Goal: Information Seeking & Learning: Learn about a topic

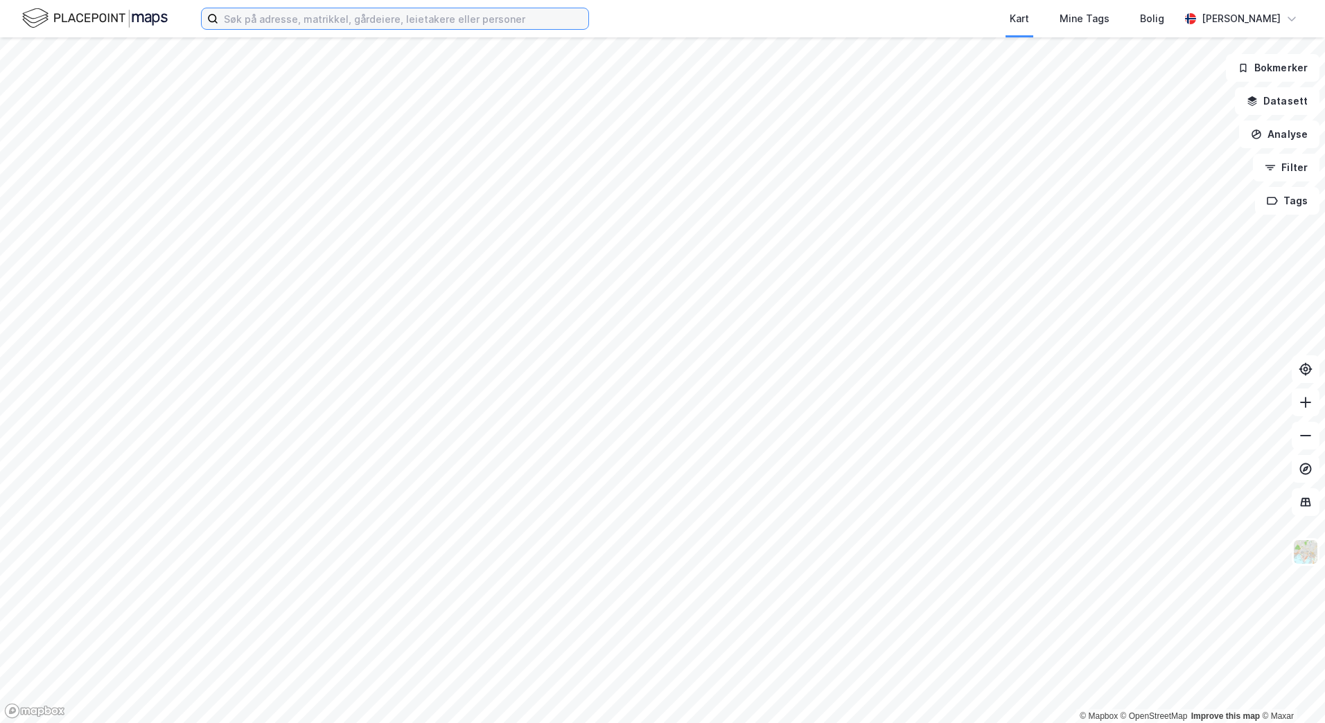
click at [470, 17] on input at bounding box center [403, 18] width 370 height 21
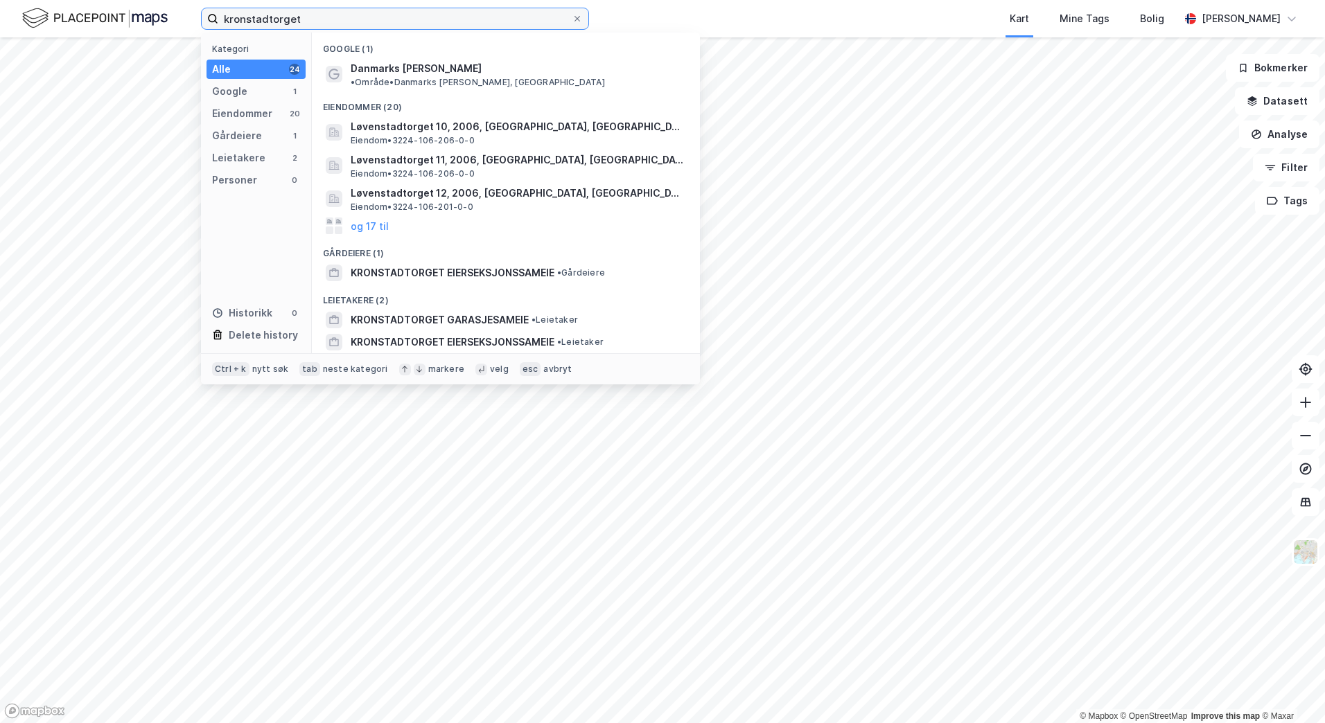
drag, startPoint x: 315, startPoint y: 20, endPoint x: 170, endPoint y: 10, distance: 145.1
click at [170, 13] on div "kronstadtorget Kategori Alle 24 Google 1 Eiendommer 20 Gårdeiere 1 Leietakere 2…" at bounding box center [662, 18] width 1325 height 37
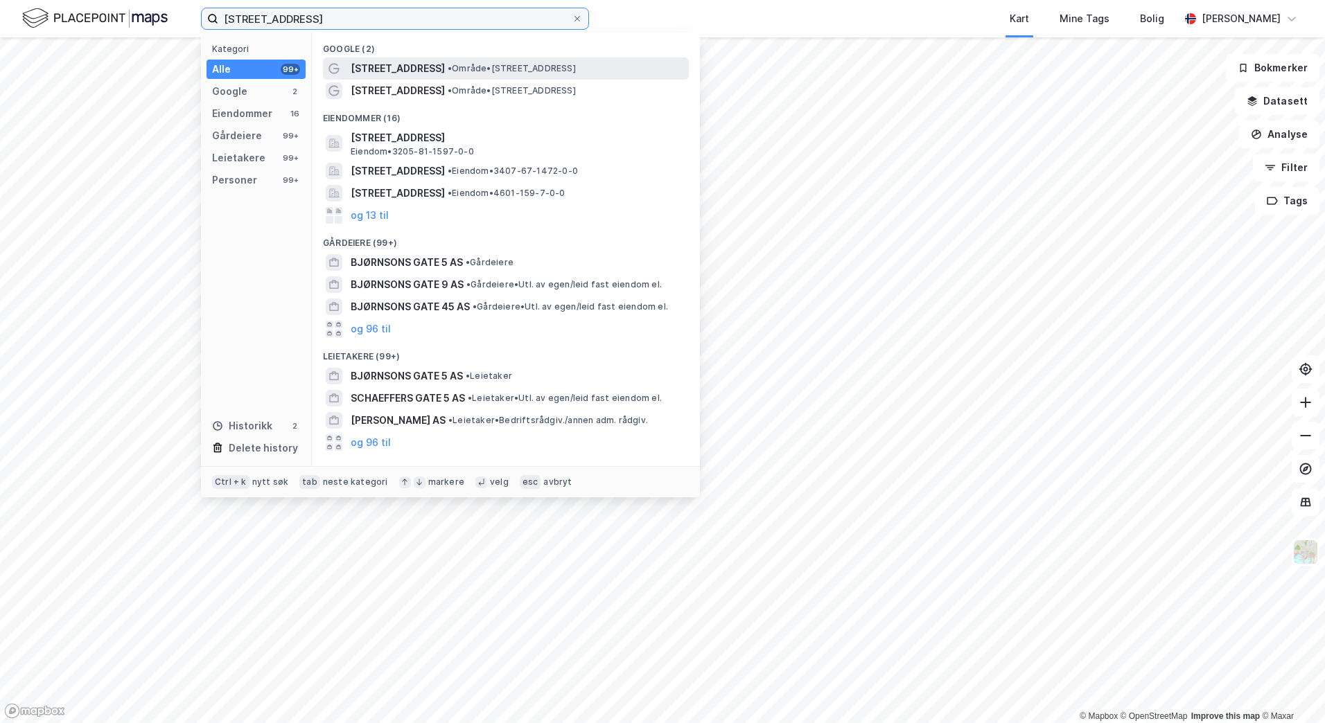
type input "[STREET_ADDRESS]"
click at [459, 69] on span "• Område • [STREET_ADDRESS]" at bounding box center [512, 68] width 128 height 11
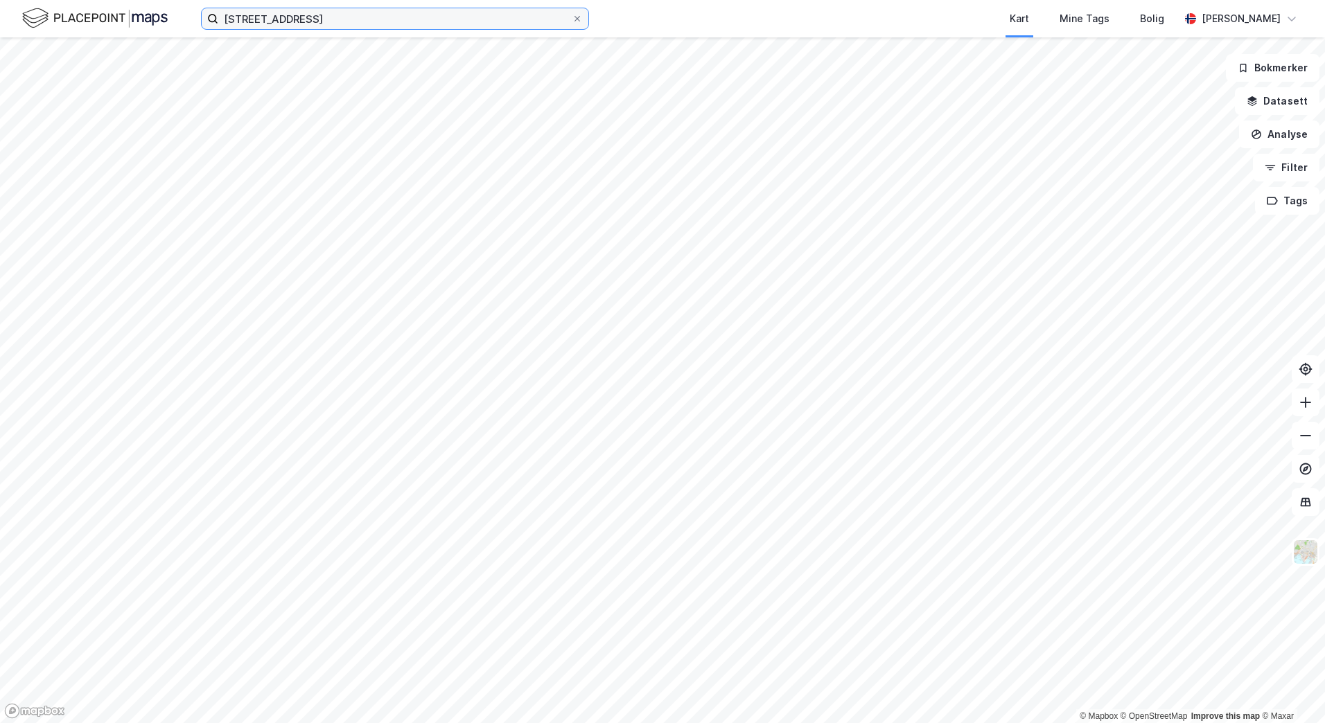
click at [382, 21] on input "[STREET_ADDRESS]" at bounding box center [394, 18] width 353 height 21
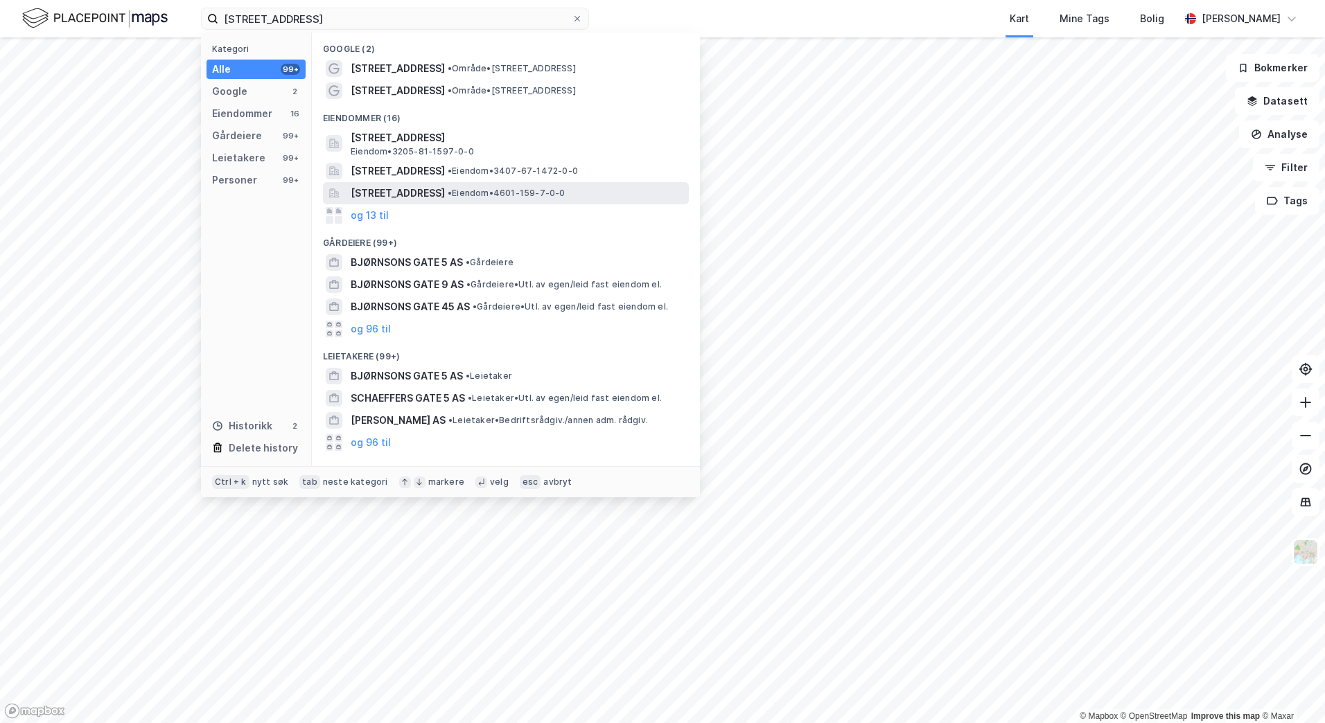
click at [440, 189] on span "[STREET_ADDRESS]" at bounding box center [398, 193] width 94 height 17
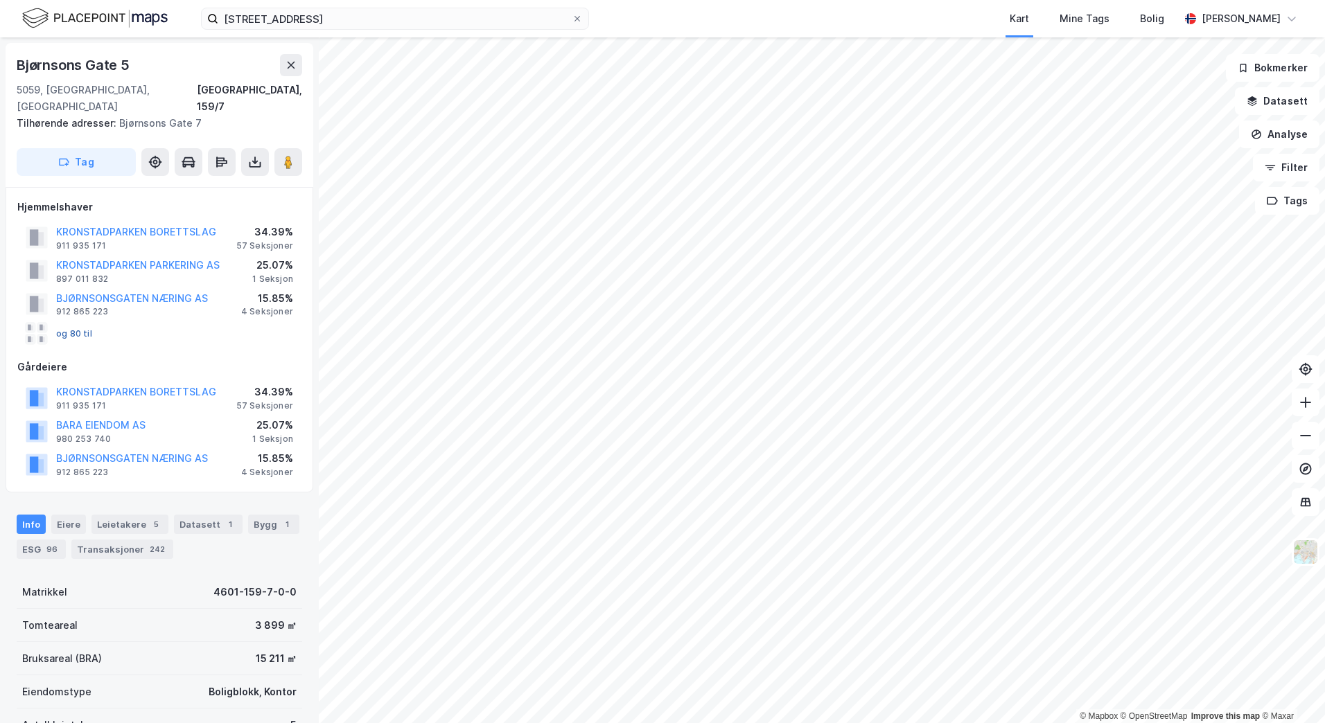
click at [0, 0] on button "og 80 til" at bounding box center [0, 0] width 0 height 0
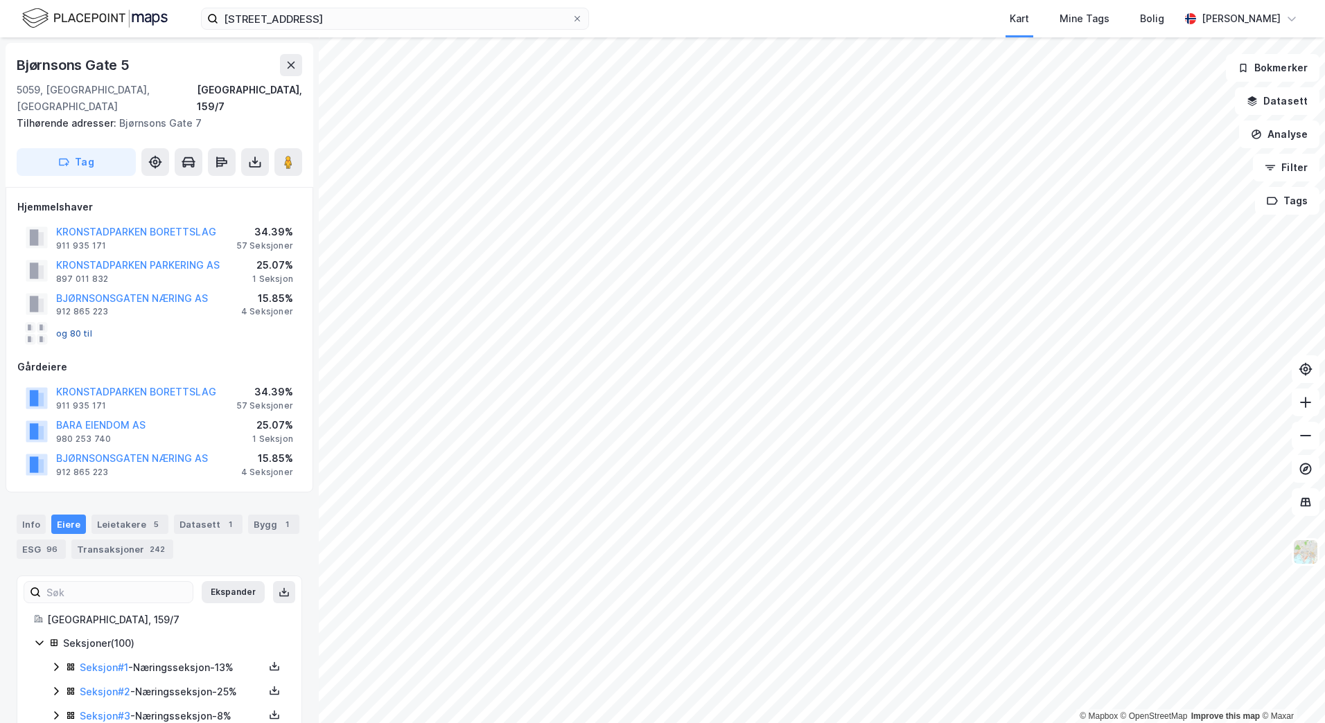
click at [0, 0] on button "og 80 til" at bounding box center [0, 0] width 0 height 0
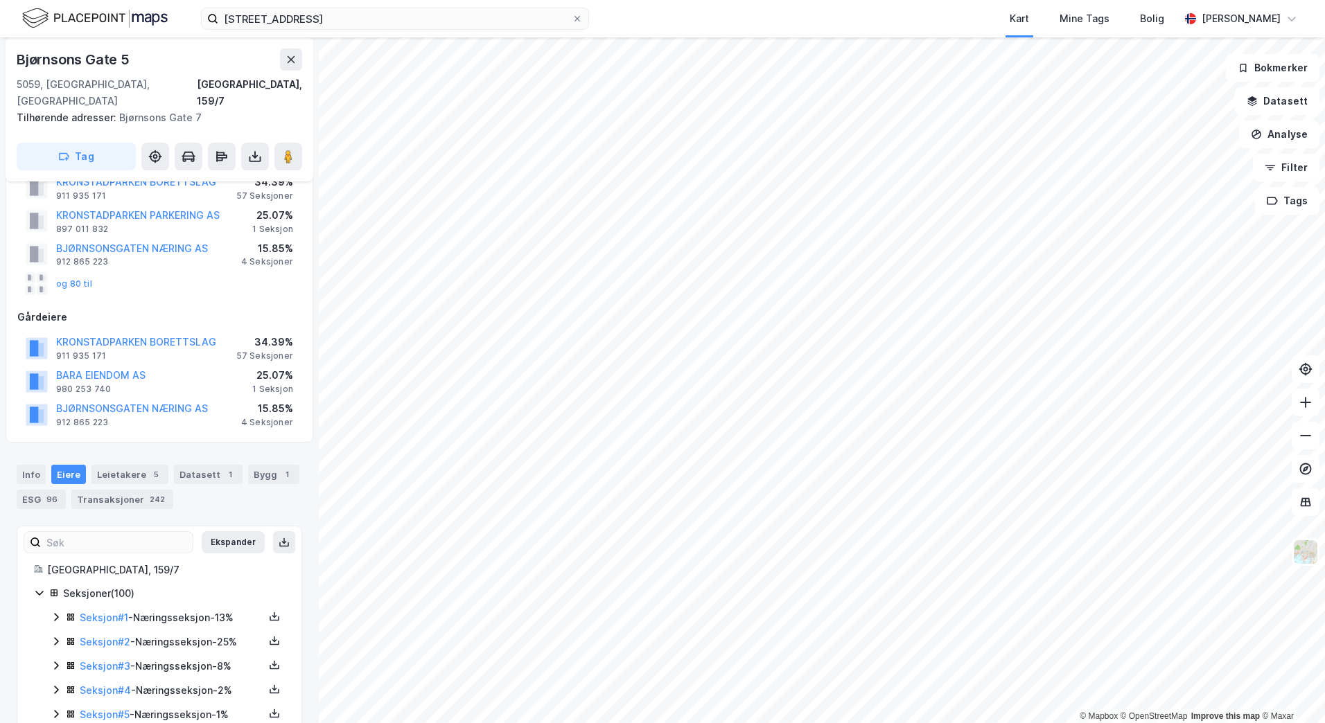
scroll to position [69, 0]
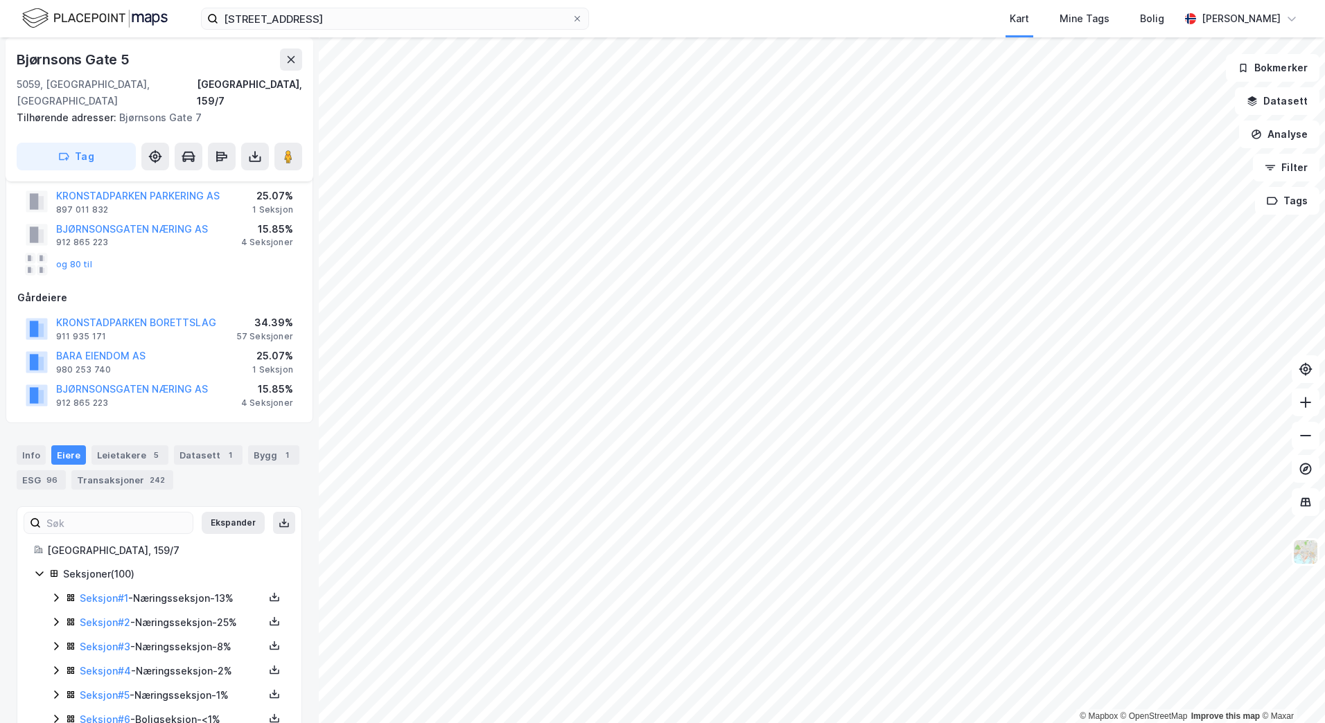
click at [294, 321] on div "KRONSTADPARKEN BORETTSLAG 911 935 171 34.39% 57 Seksjoner" at bounding box center [159, 328] width 284 height 33
drag, startPoint x: 291, startPoint y: 321, endPoint x: 226, endPoint y: 317, distance: 65.3
click at [226, 317] on div "KRONSTADPARKEN BORETTSLAG 911 935 171 34.39% 57 Seksjoner" at bounding box center [159, 328] width 284 height 33
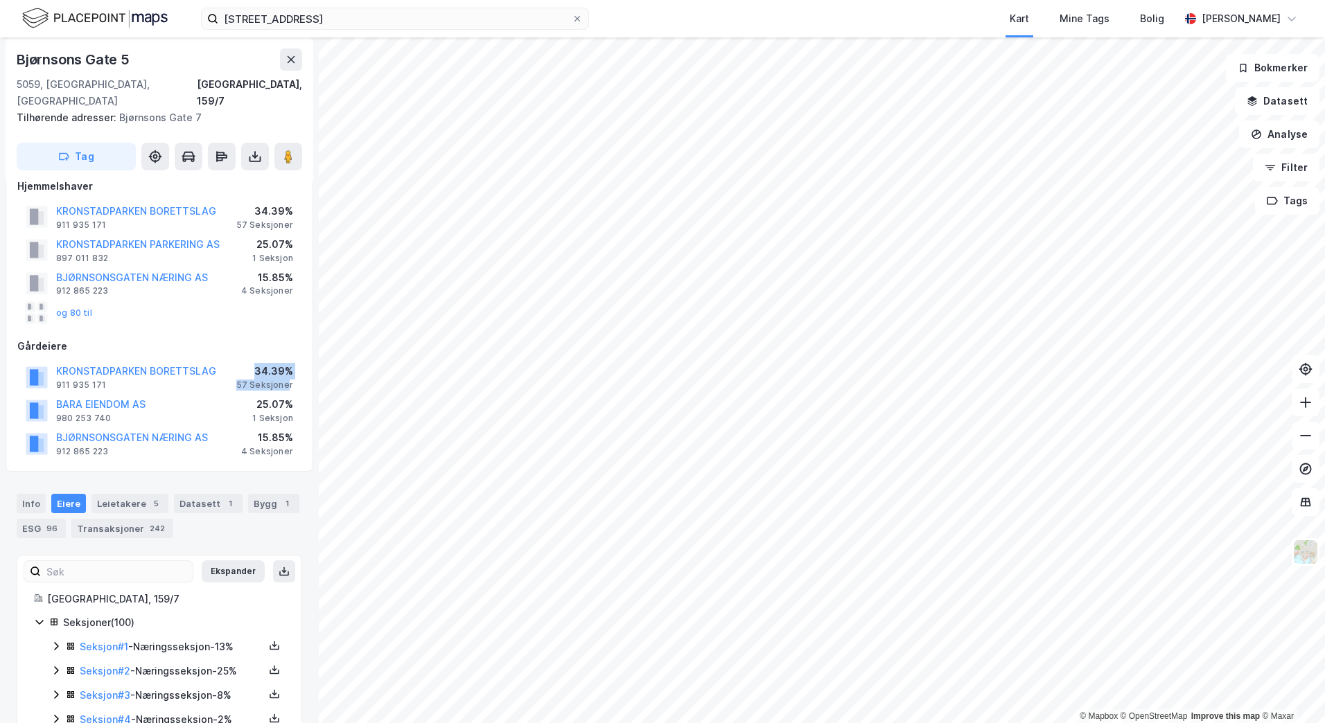
scroll to position [0, 0]
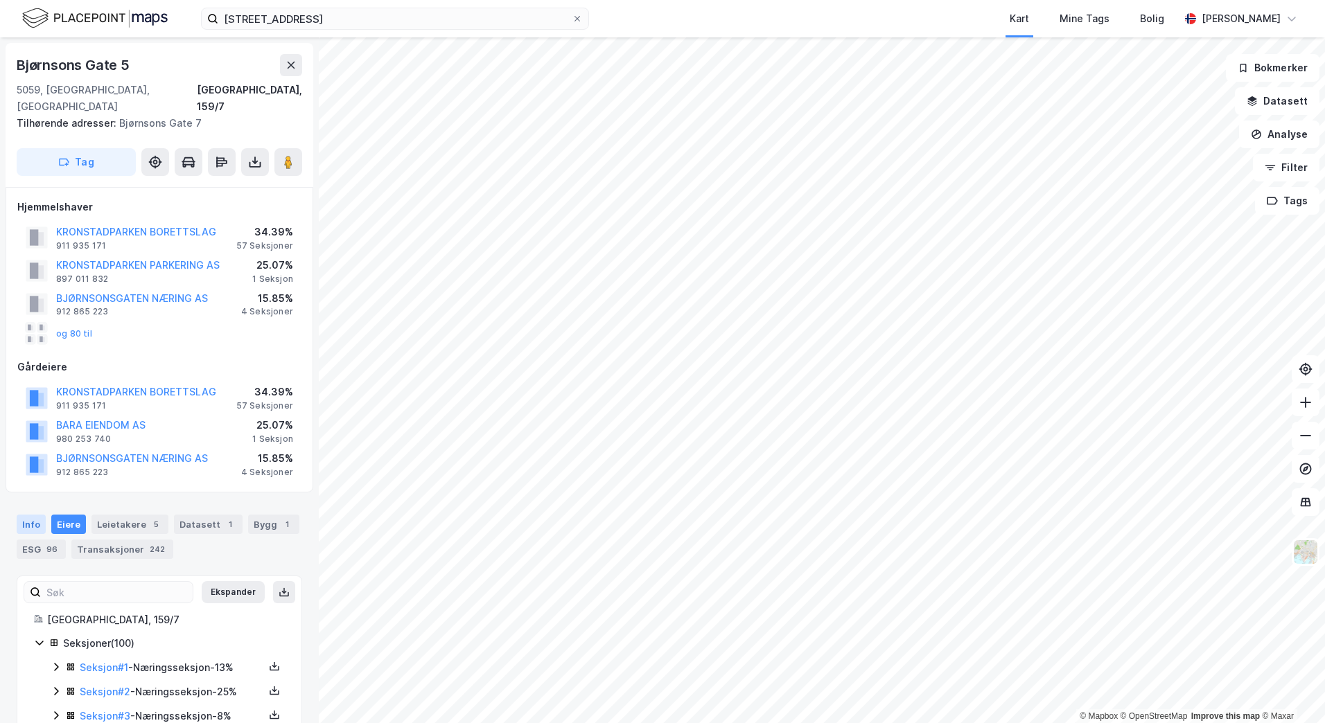
click at [30, 515] on div "Info" at bounding box center [31, 524] width 29 height 19
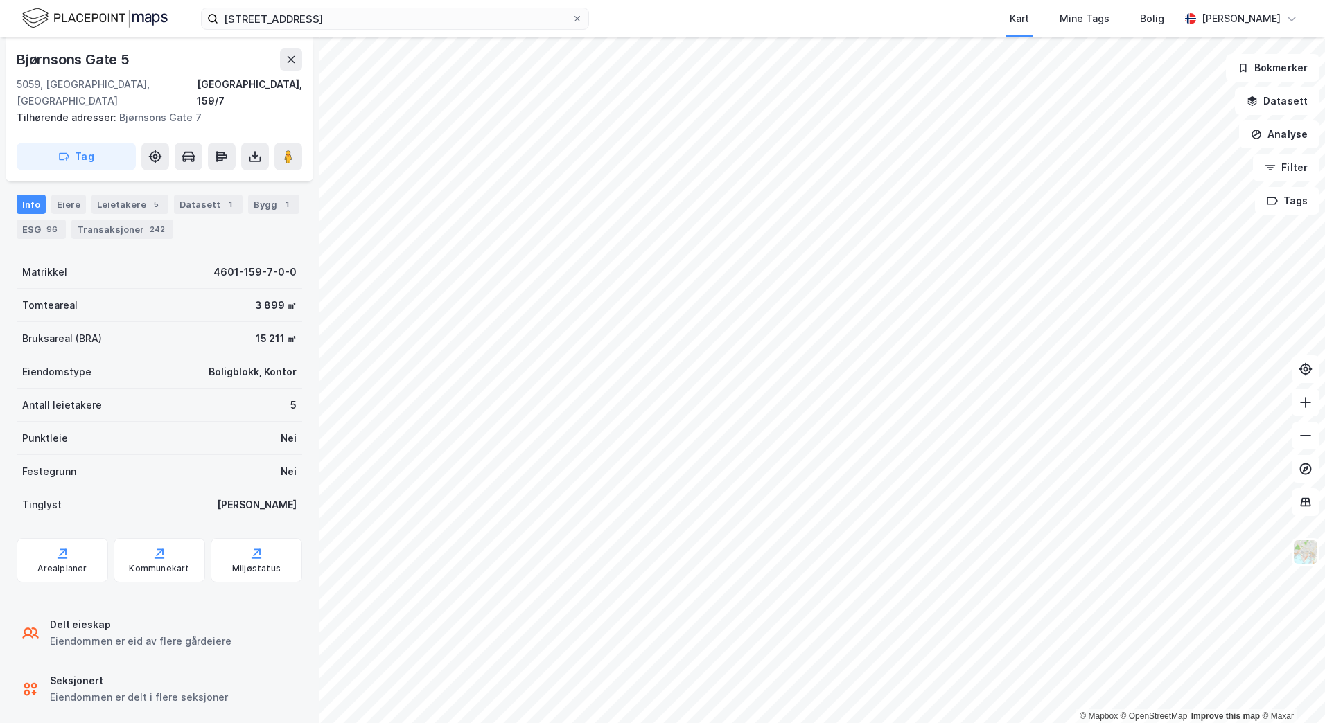
scroll to position [251, 0]
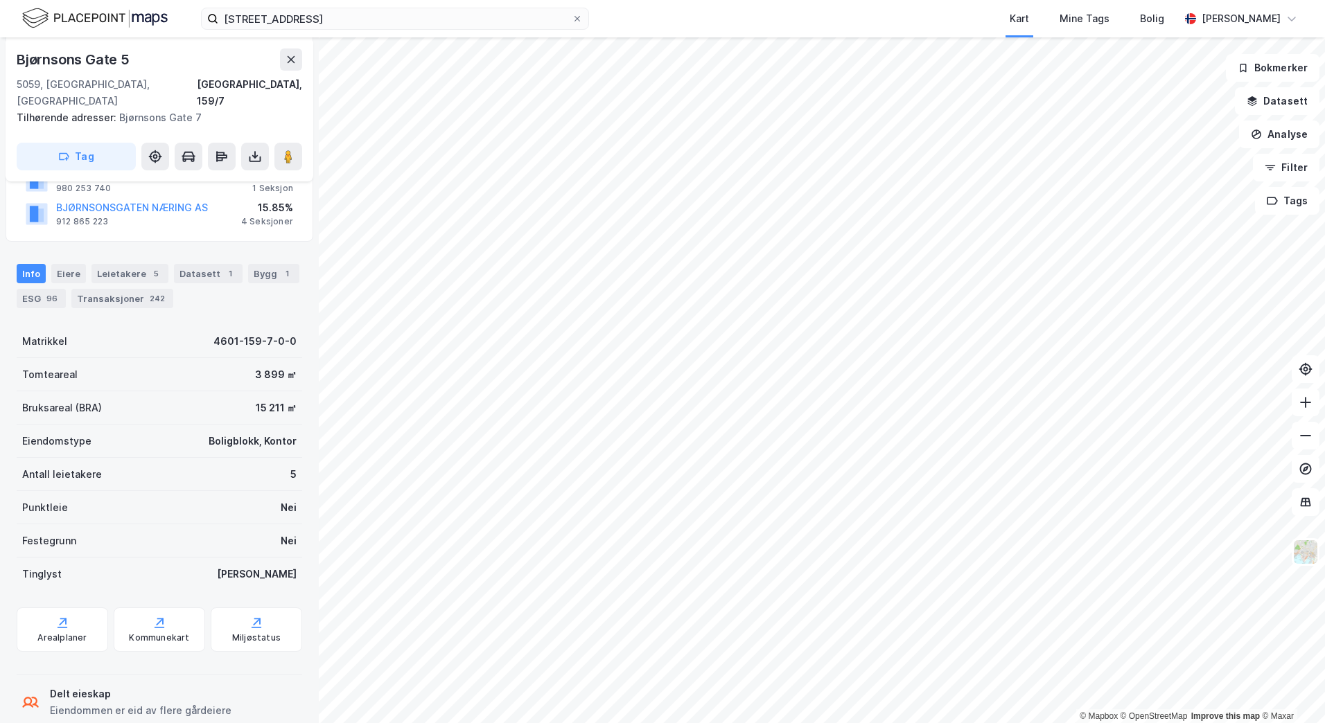
click at [284, 247] on div "Info [PERSON_NAME] 5 Datasett 1 Bygg 1 ESG 96 Transaksjoner 242" at bounding box center [159, 280] width 319 height 67
click at [279, 264] on div "Bygg 1" at bounding box center [273, 273] width 51 height 19
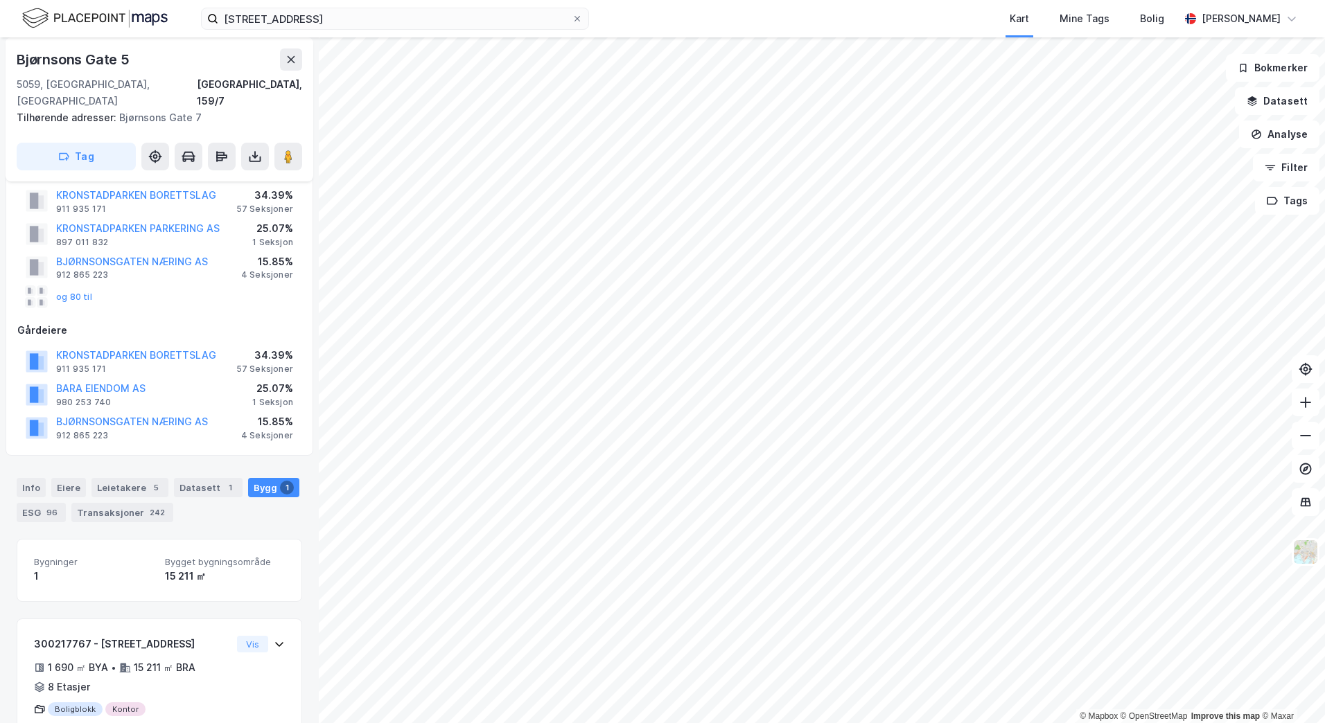
scroll to position [71, 0]
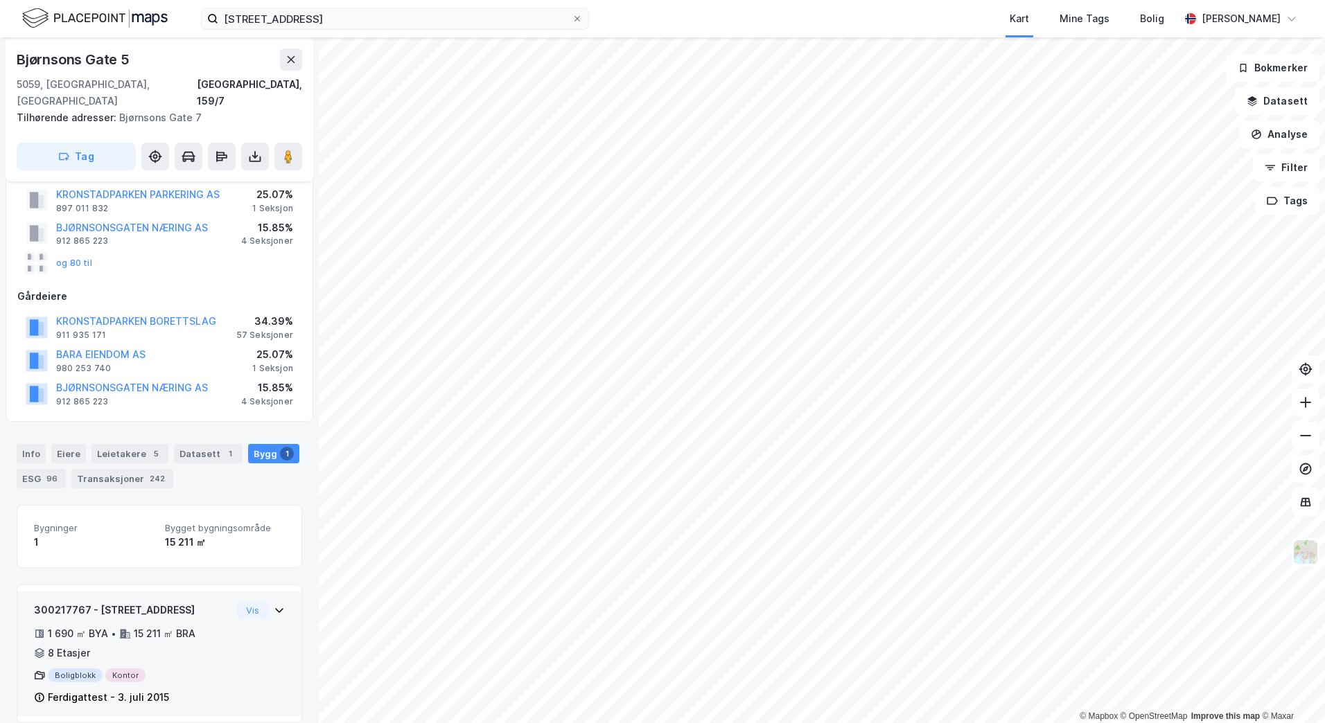
click at [274, 605] on icon at bounding box center [279, 610] width 11 height 11
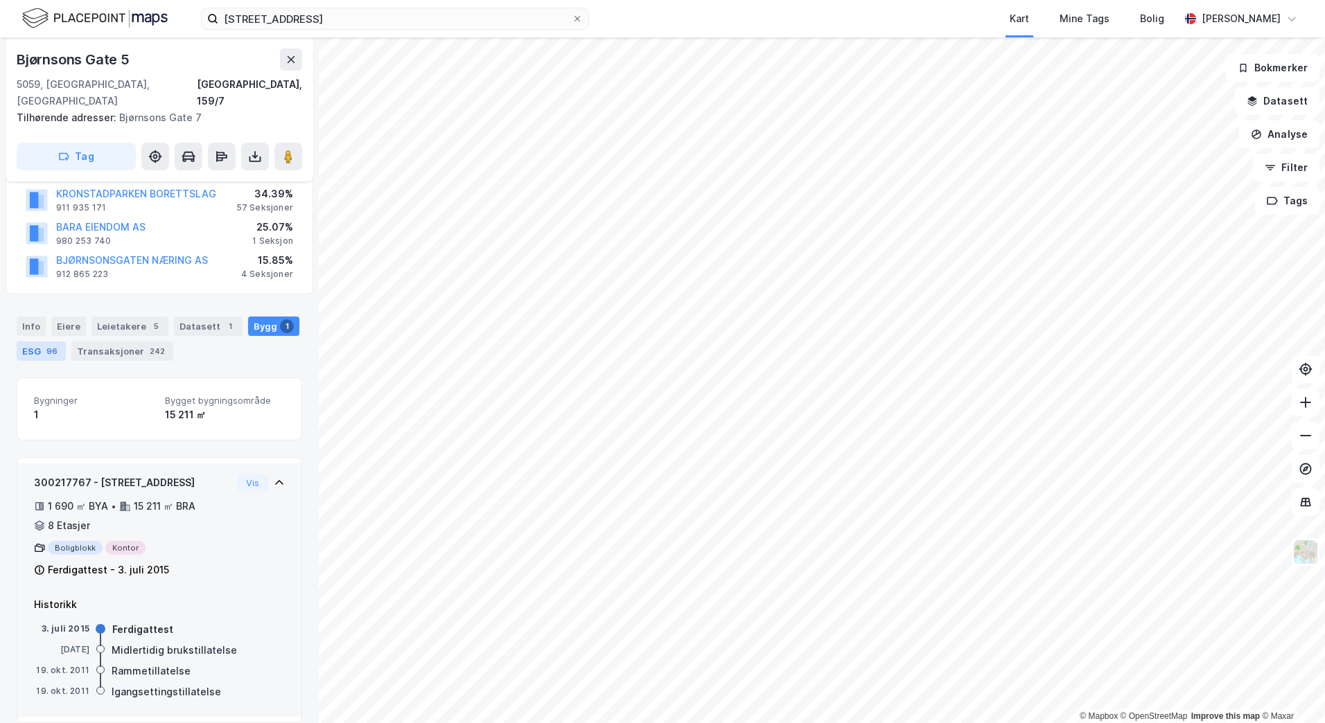
click at [42, 342] on div "ESG 96" at bounding box center [41, 351] width 49 height 19
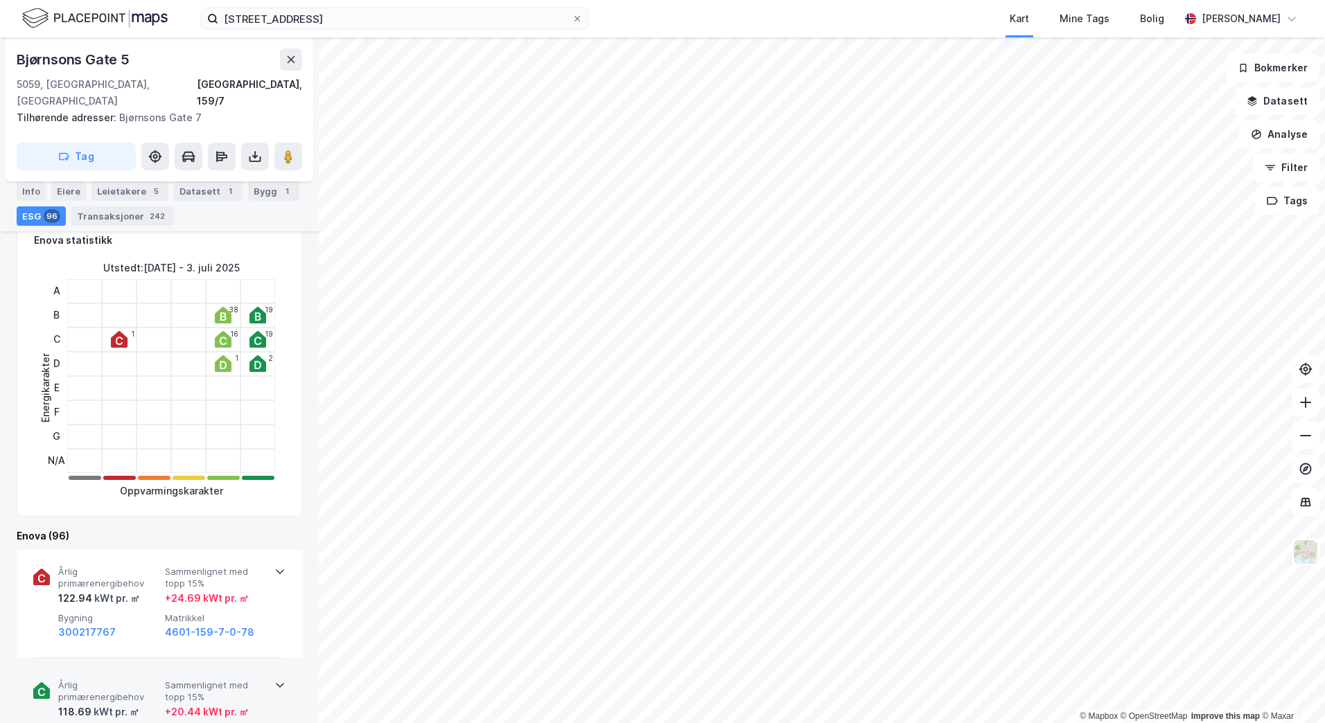
scroll to position [416, 0]
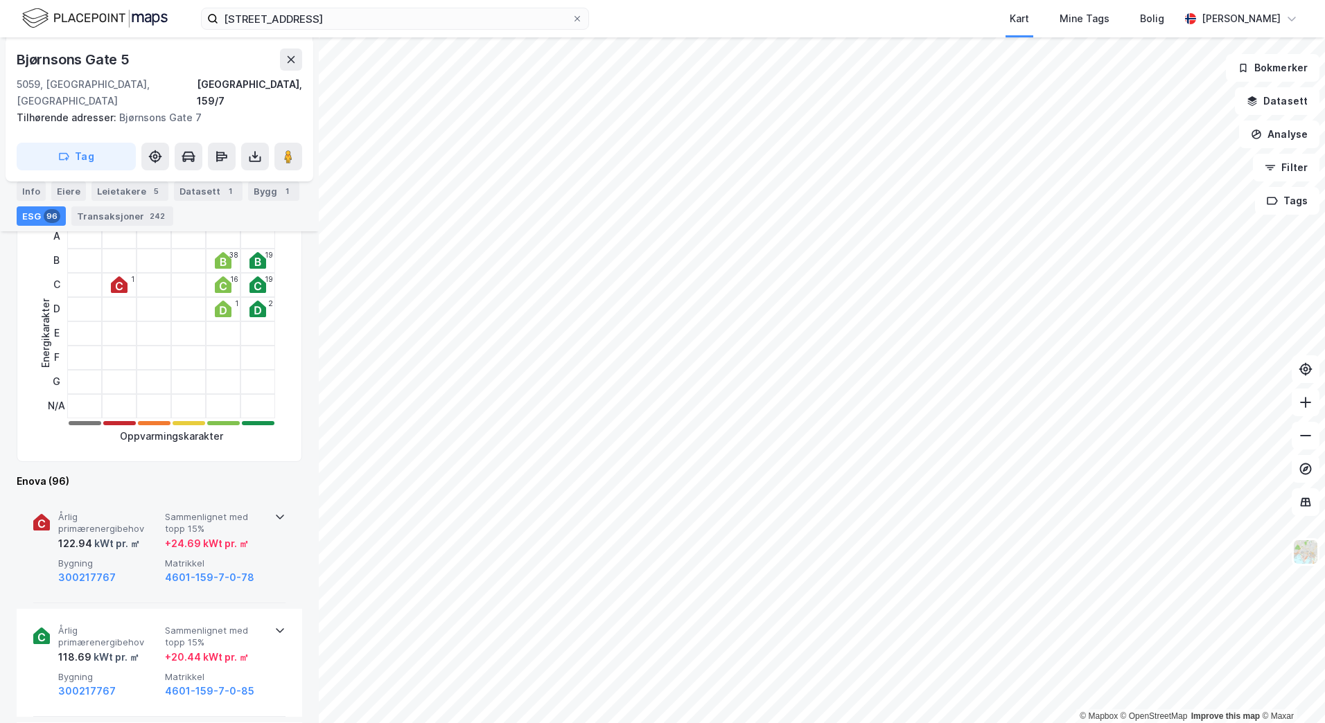
click at [285, 500] on div "Årlig primærenergibehov 122.94 kWt pr. ㎡ Sammenlignet med [PERSON_NAME] 15% + 2…" at bounding box center [159, 549] width 285 height 108
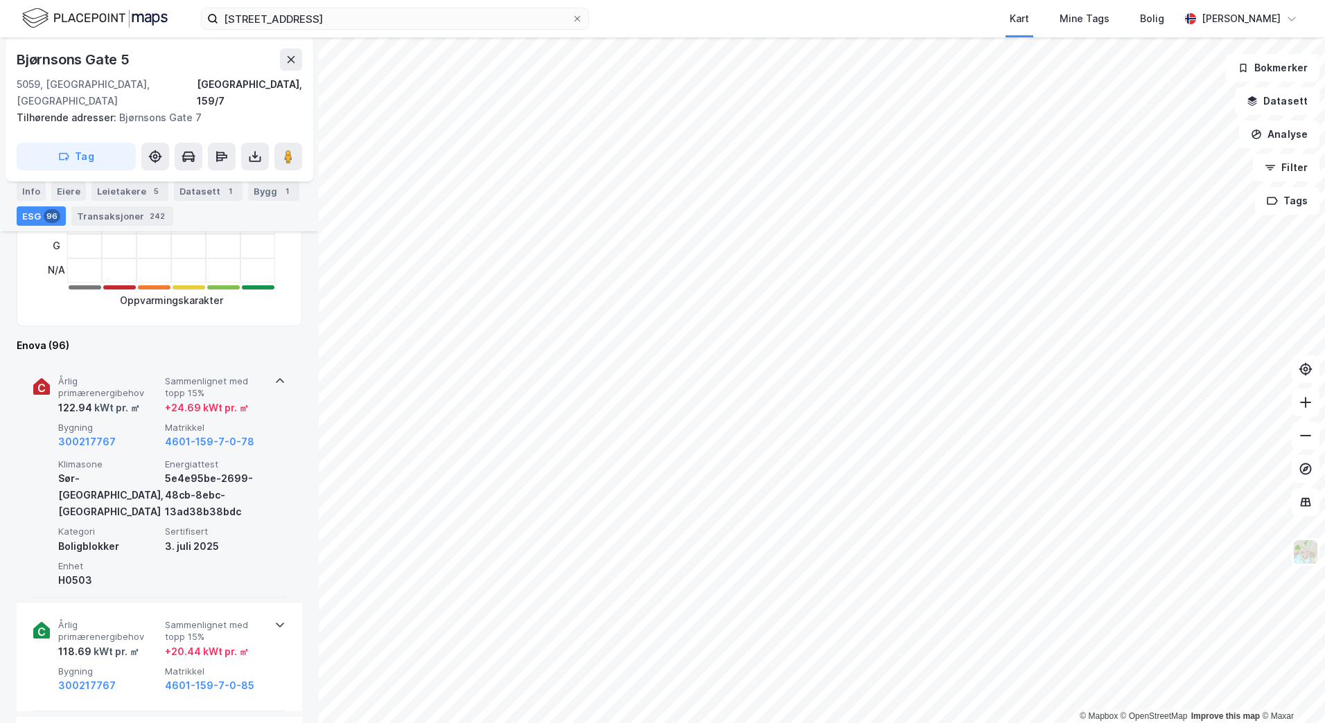
scroll to position [554, 0]
click at [276, 376] on icon at bounding box center [280, 378] width 8 height 5
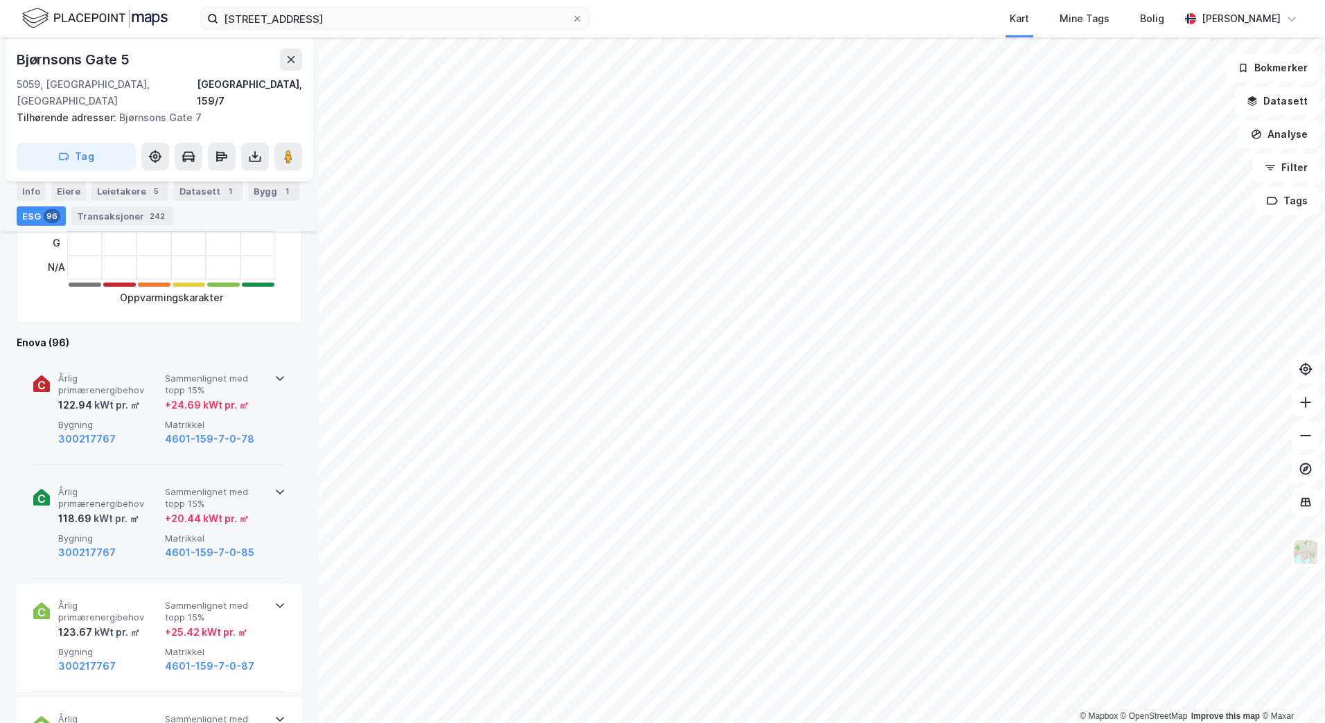
click at [274, 486] on icon at bounding box center [279, 491] width 11 height 11
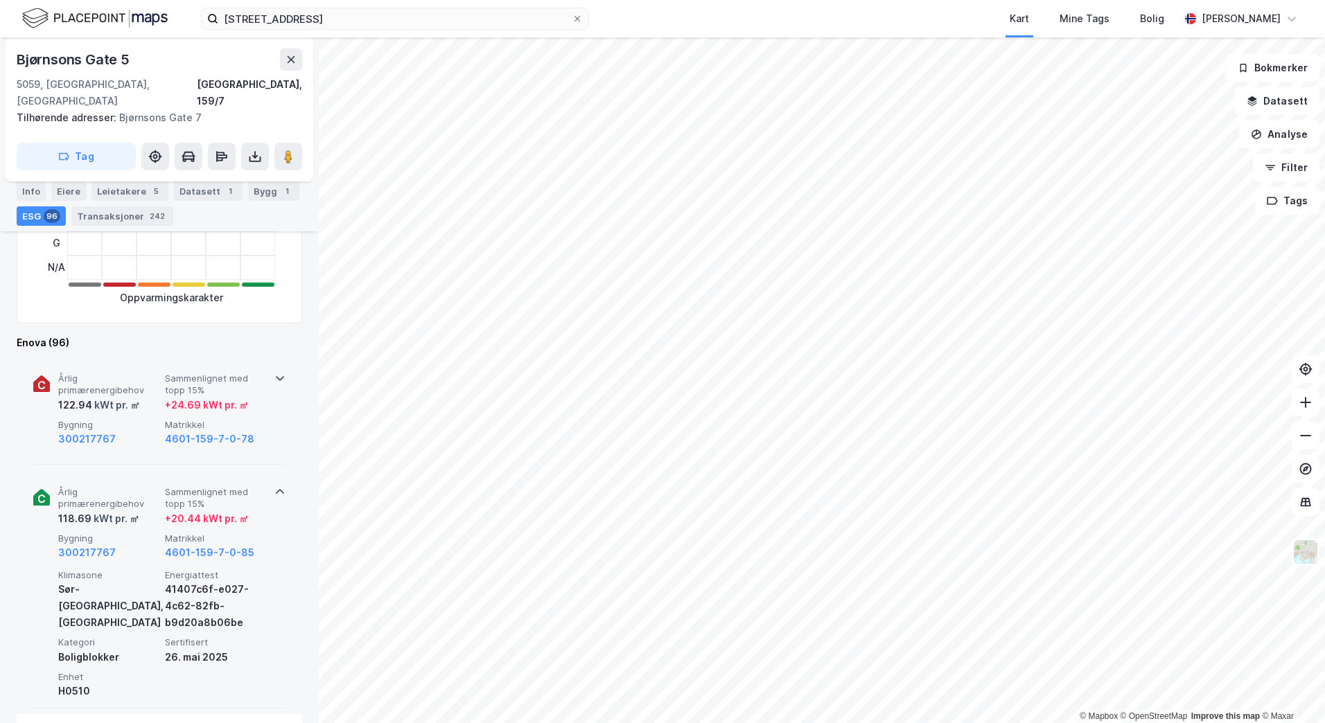
click at [274, 373] on icon at bounding box center [279, 378] width 11 height 11
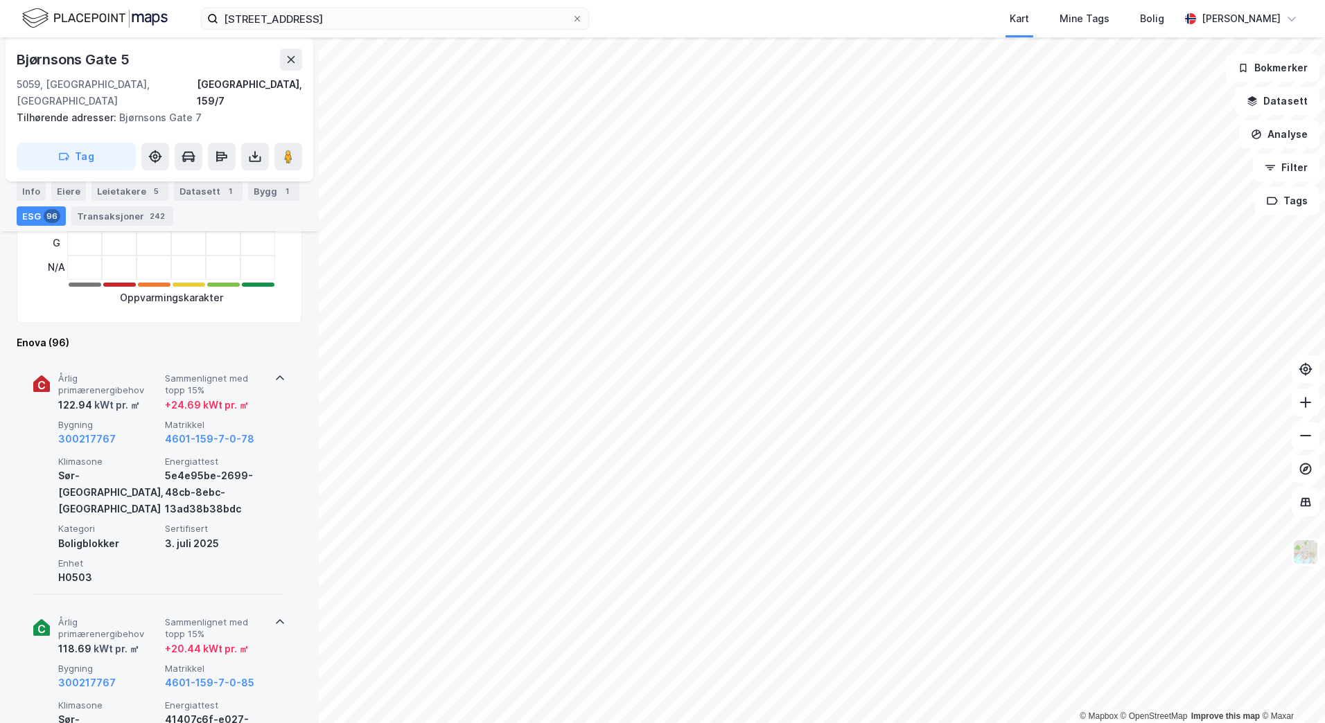
click at [274, 373] on icon at bounding box center [279, 378] width 11 height 11
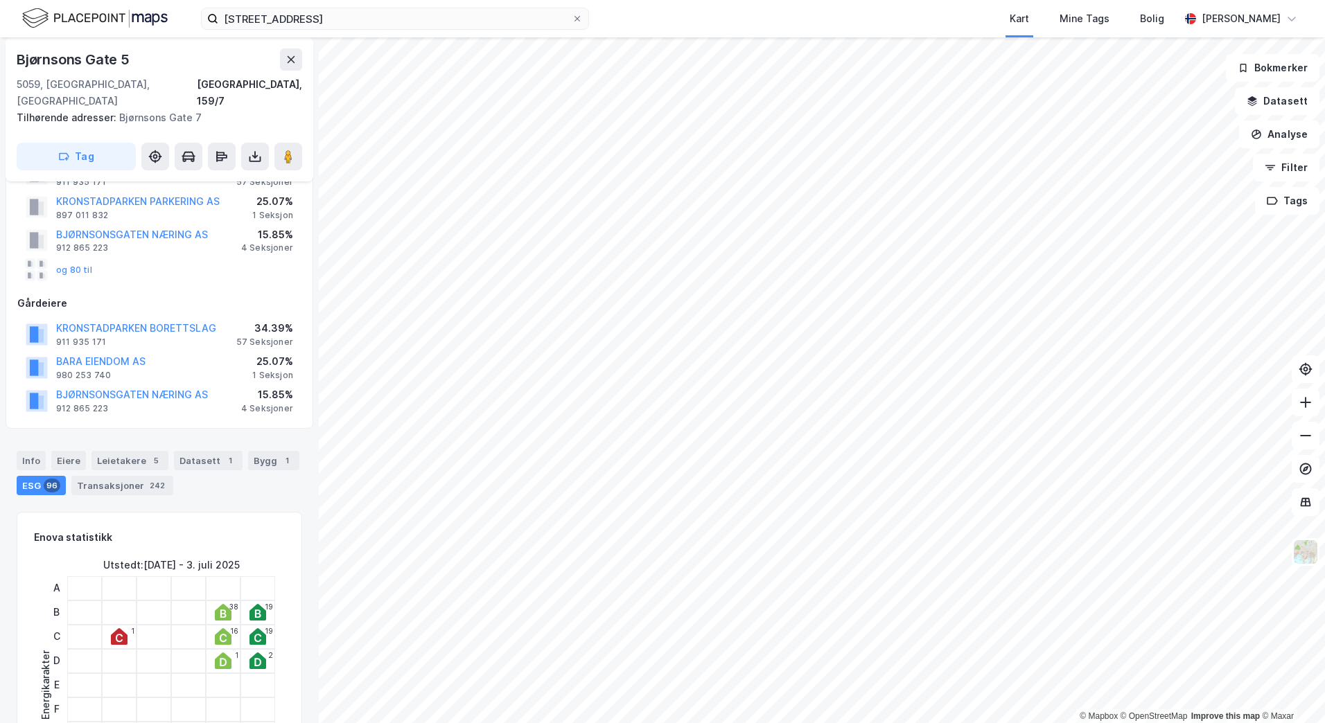
scroll to position [139, 0]
